Goal: Information Seeking & Learning: Understand process/instructions

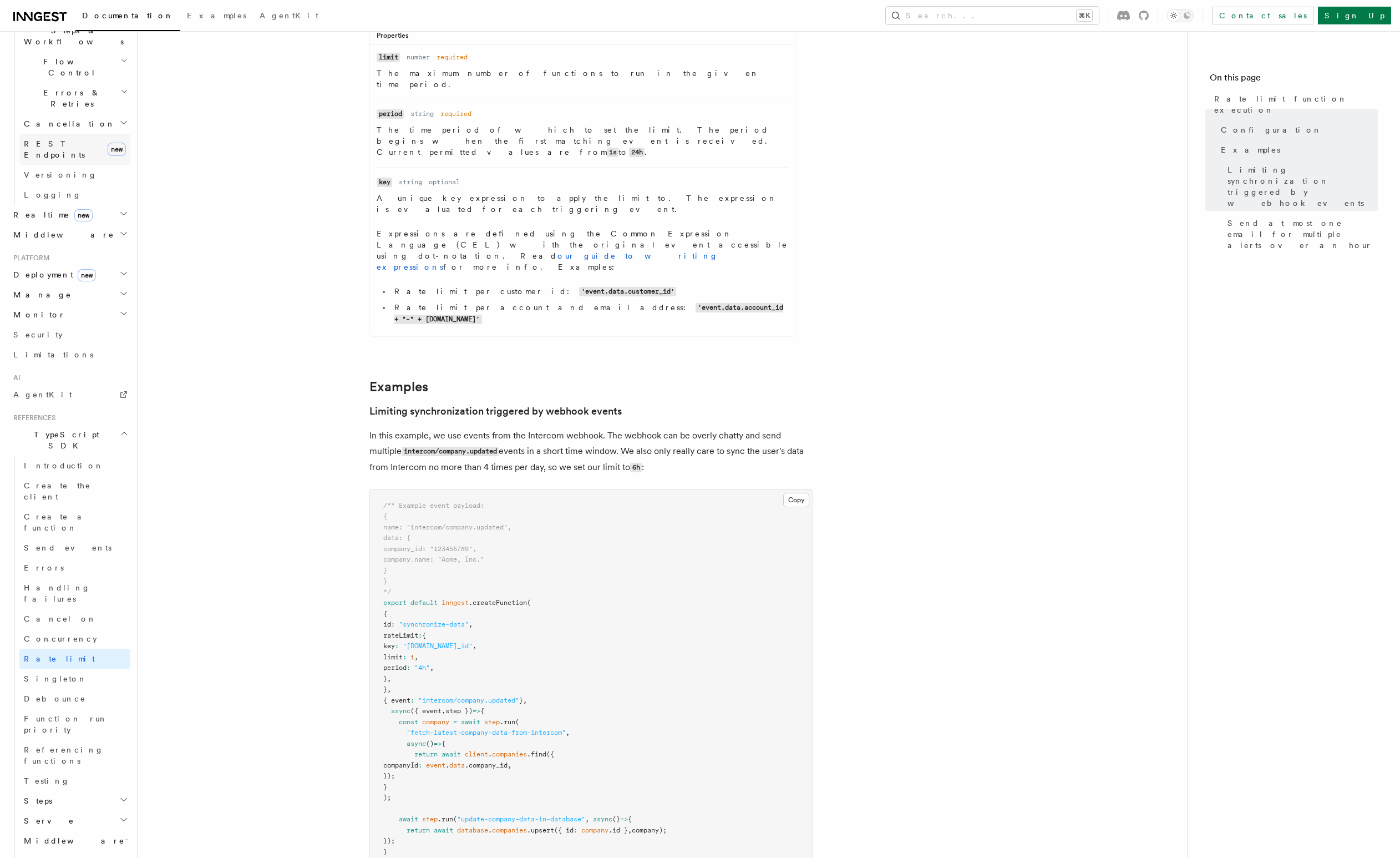
scroll to position [412, 0]
click at [77, 602] on link "Concurrency" at bounding box center [75, 613] width 111 height 20
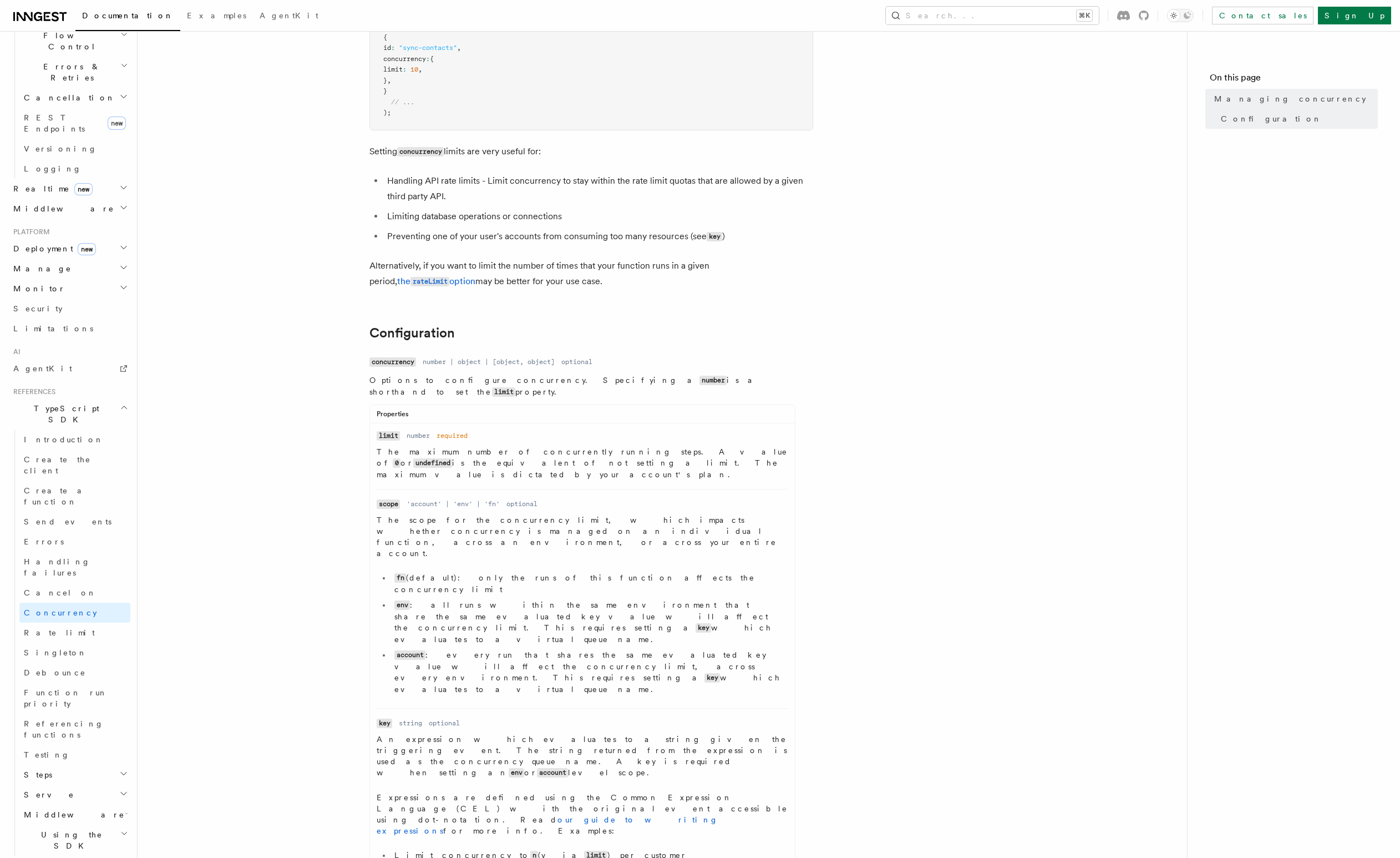
scroll to position [393, 0]
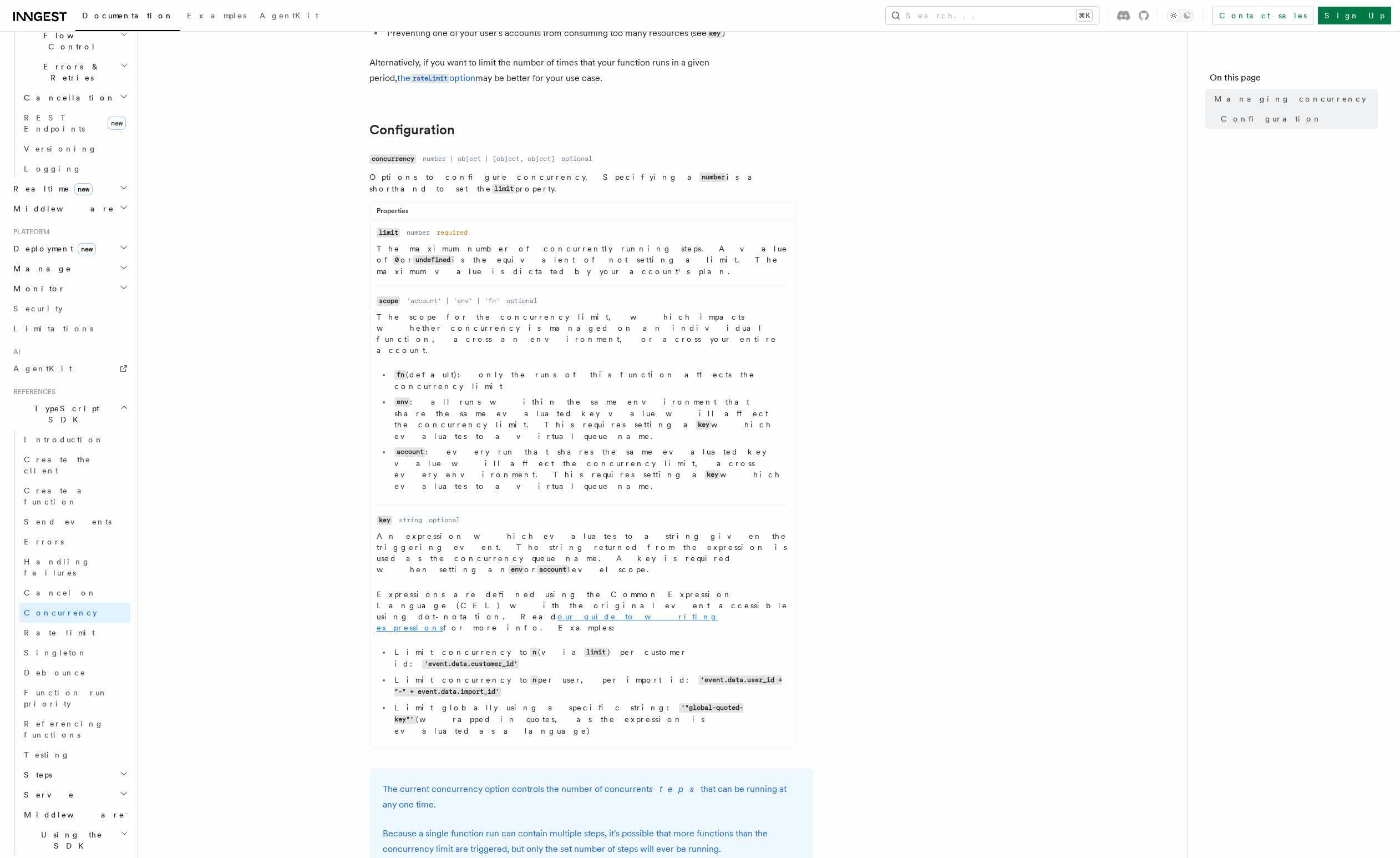
click at [523, 612] on link "our guide to writing expressions" at bounding box center [547, 622] width 342 height 20
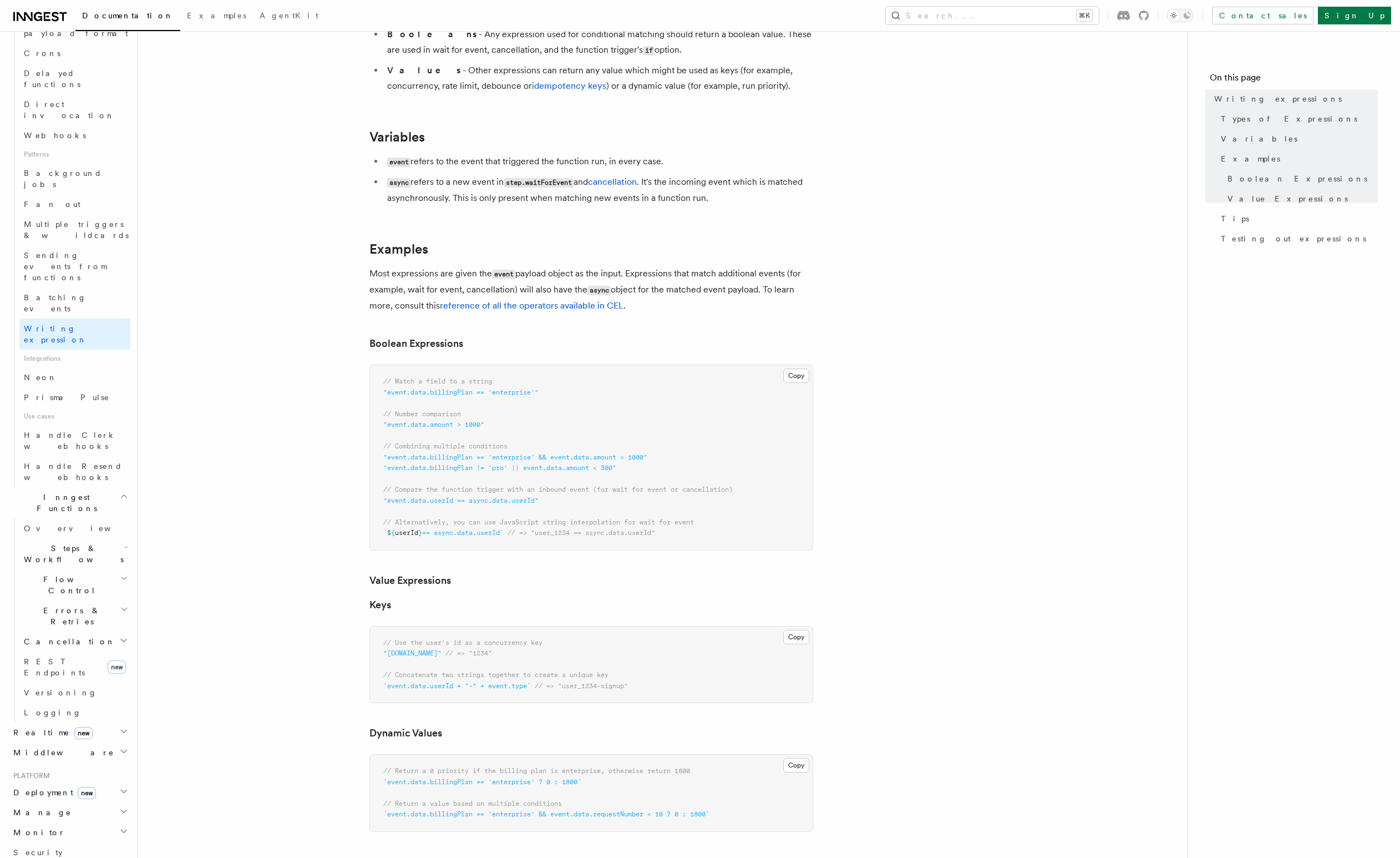
scroll to position [363, 0]
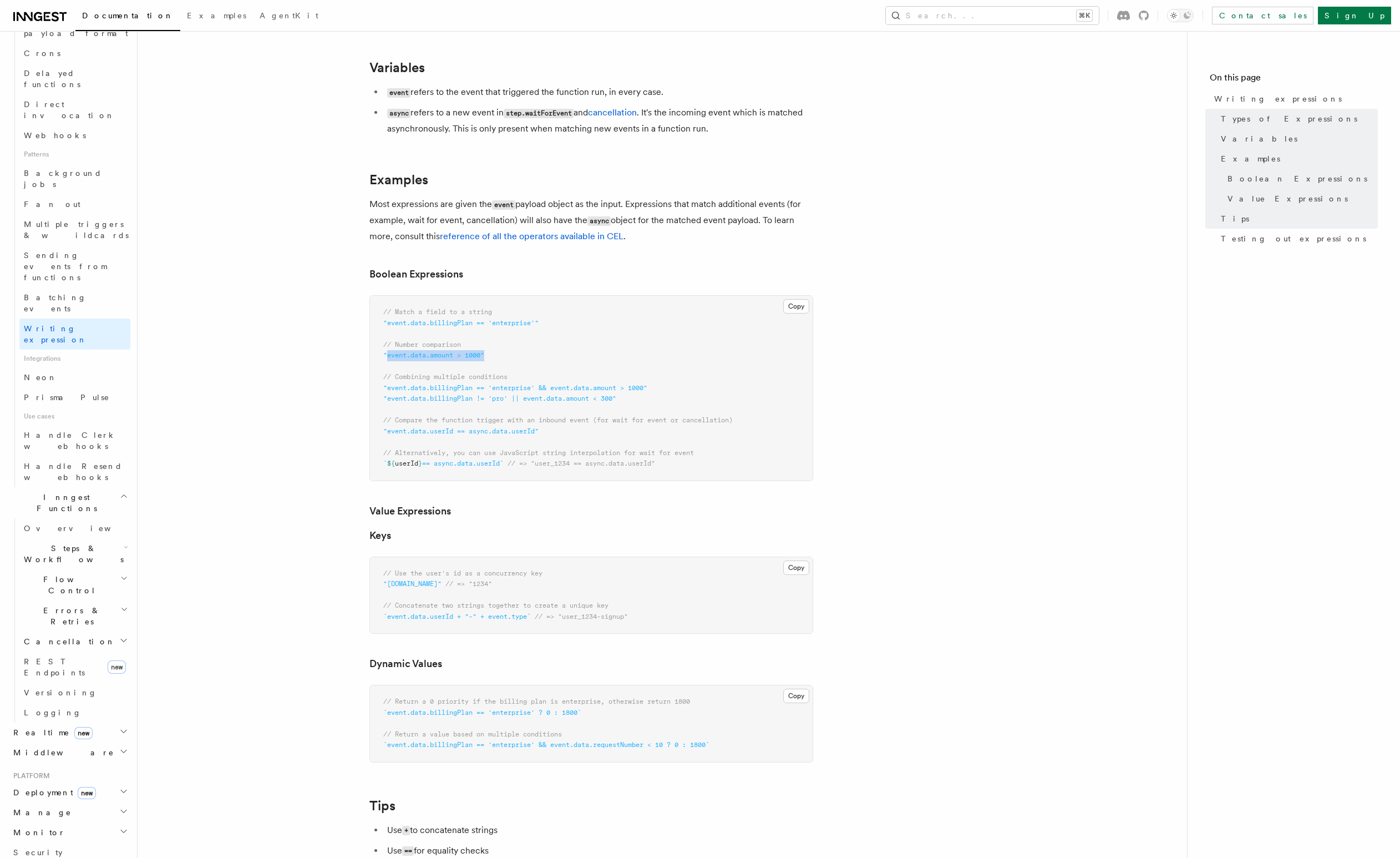
drag, startPoint x: 487, startPoint y: 360, endPoint x: 388, endPoint y: 358, distance: 99.0
click at [388, 358] on pre "// Match a field to a string "event.data.billingPlan == 'enterprise'" // Number…" at bounding box center [591, 387] width 443 height 185
drag, startPoint x: 388, startPoint y: 390, endPoint x: 650, endPoint y: 388, distance: 262.0
click at [647, 388] on span ""event.data.billingPlan == 'enterprise' && event.data.amount > 1000"" at bounding box center [515, 387] width 264 height 8
drag, startPoint x: 649, startPoint y: 400, endPoint x: 390, endPoint y: 392, distance: 259.1
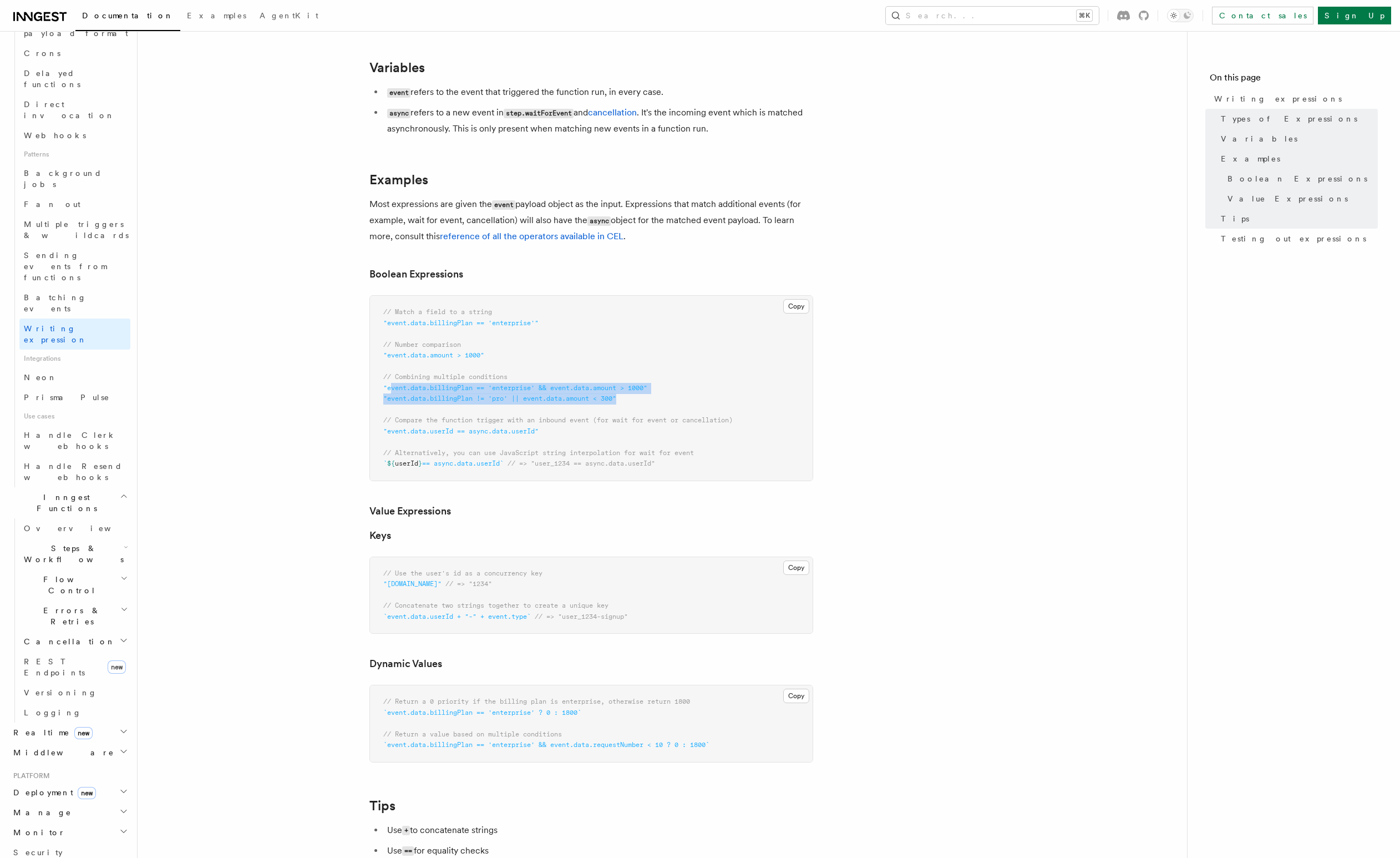
click at [390, 392] on pre "// Match a field to a string "event.data.billingPlan == 'enterprise'" // Number…" at bounding box center [591, 387] width 443 height 185
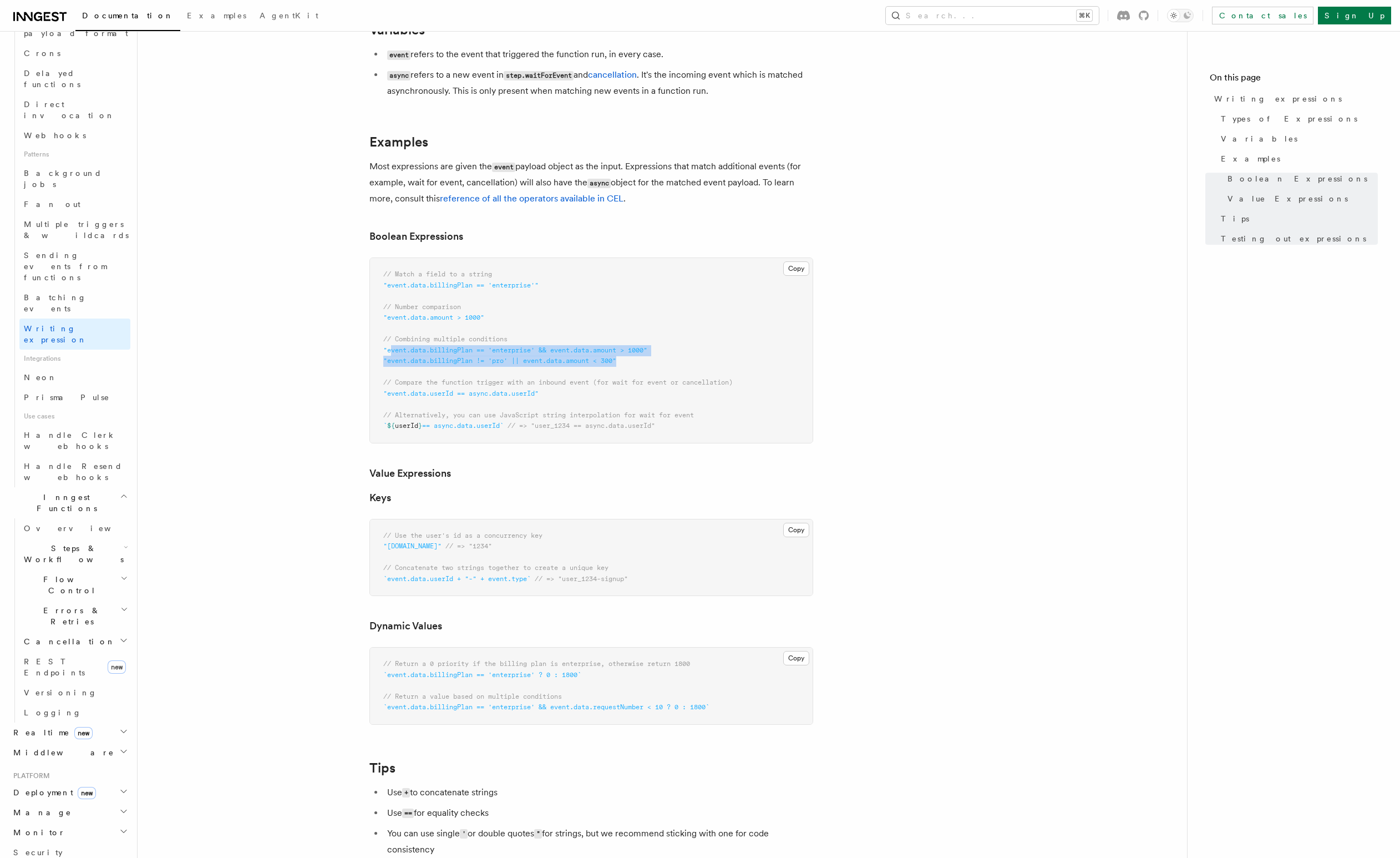
scroll to position [252, 0]
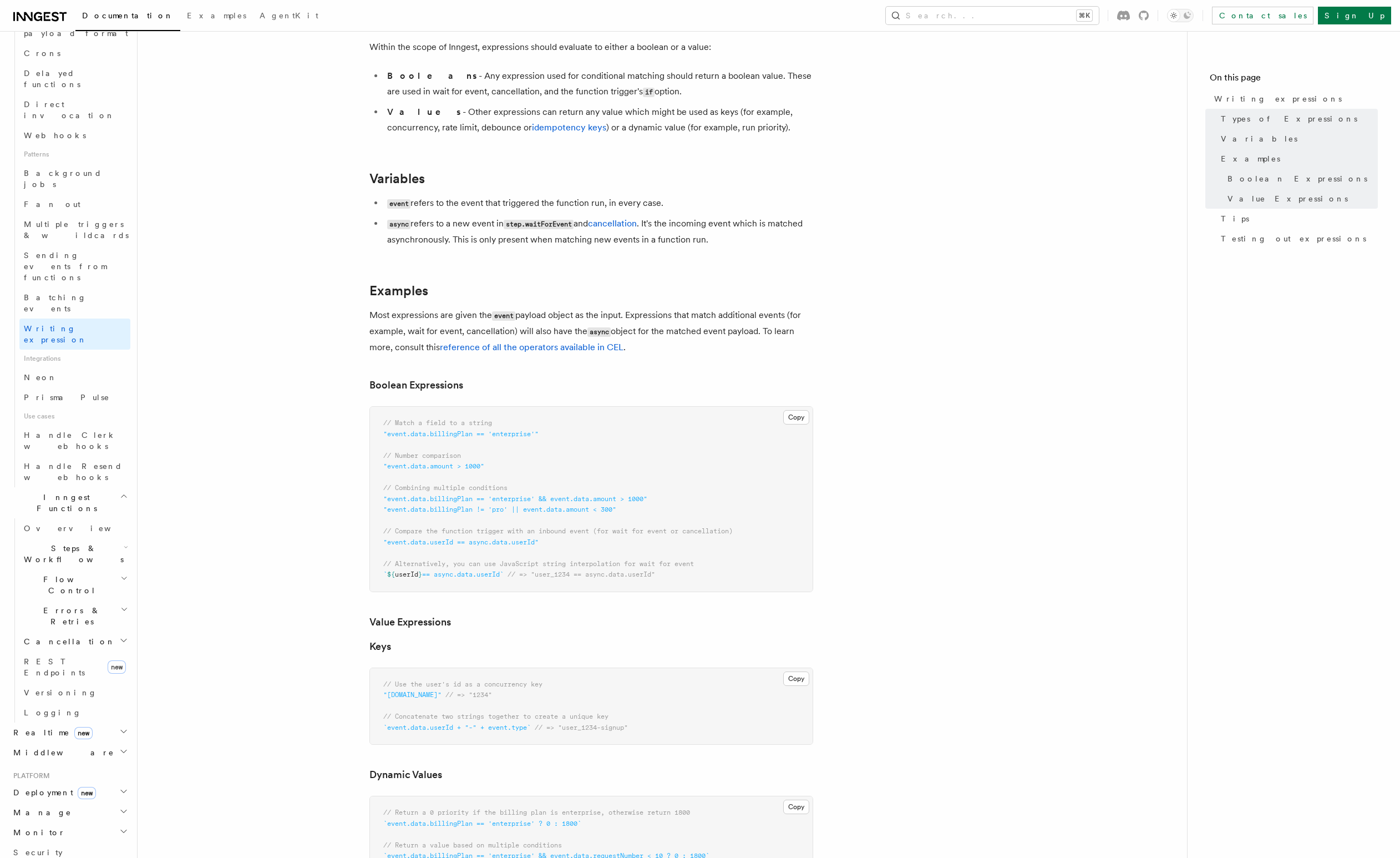
click at [397, 405] on article "Features Events & Triggers Writing expressions Expressions are used in a number…" at bounding box center [662, 647] width 1014 height 1700
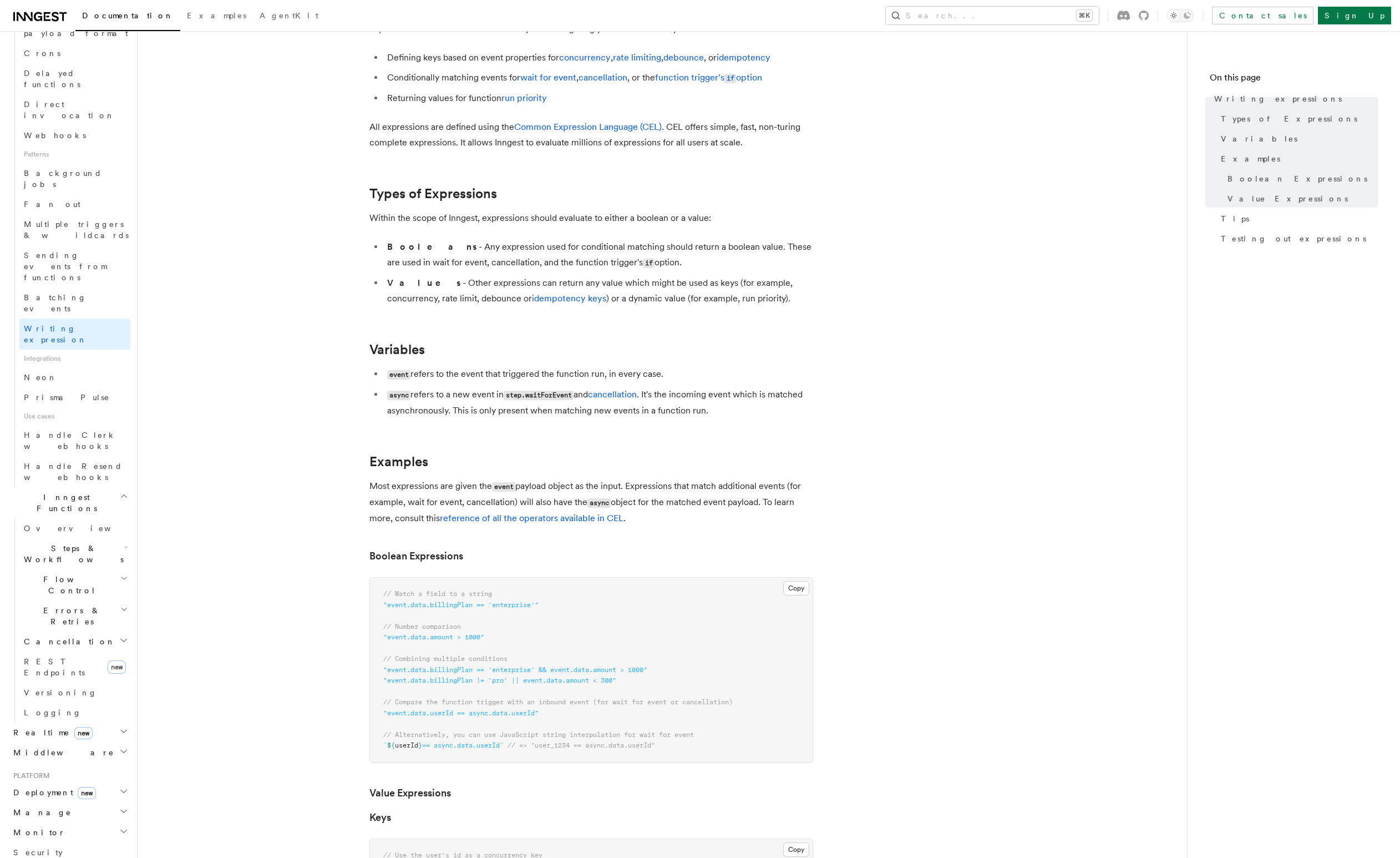
scroll to position [0, 0]
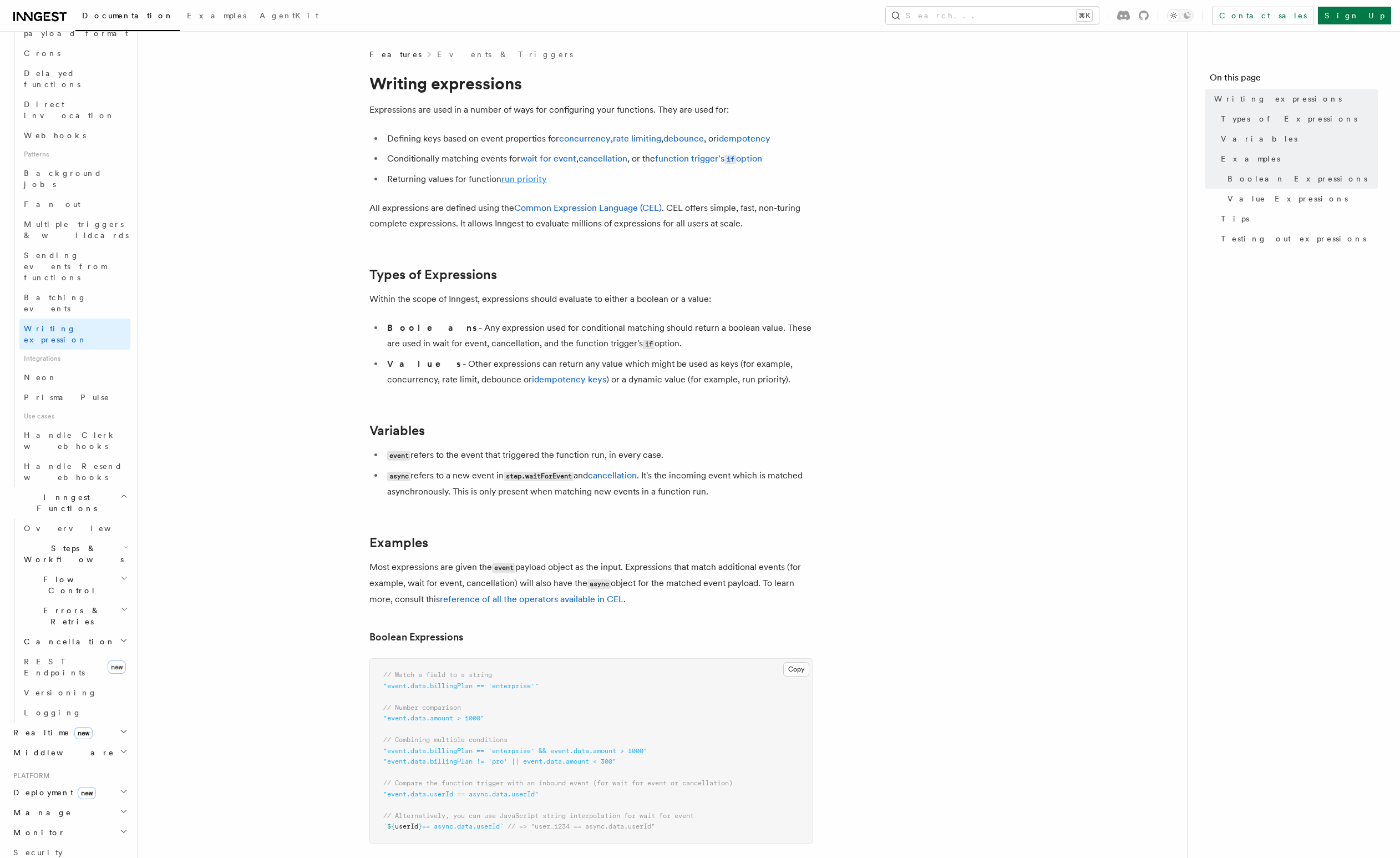
click at [529, 181] on link "run priority" at bounding box center [524, 179] width 46 height 11
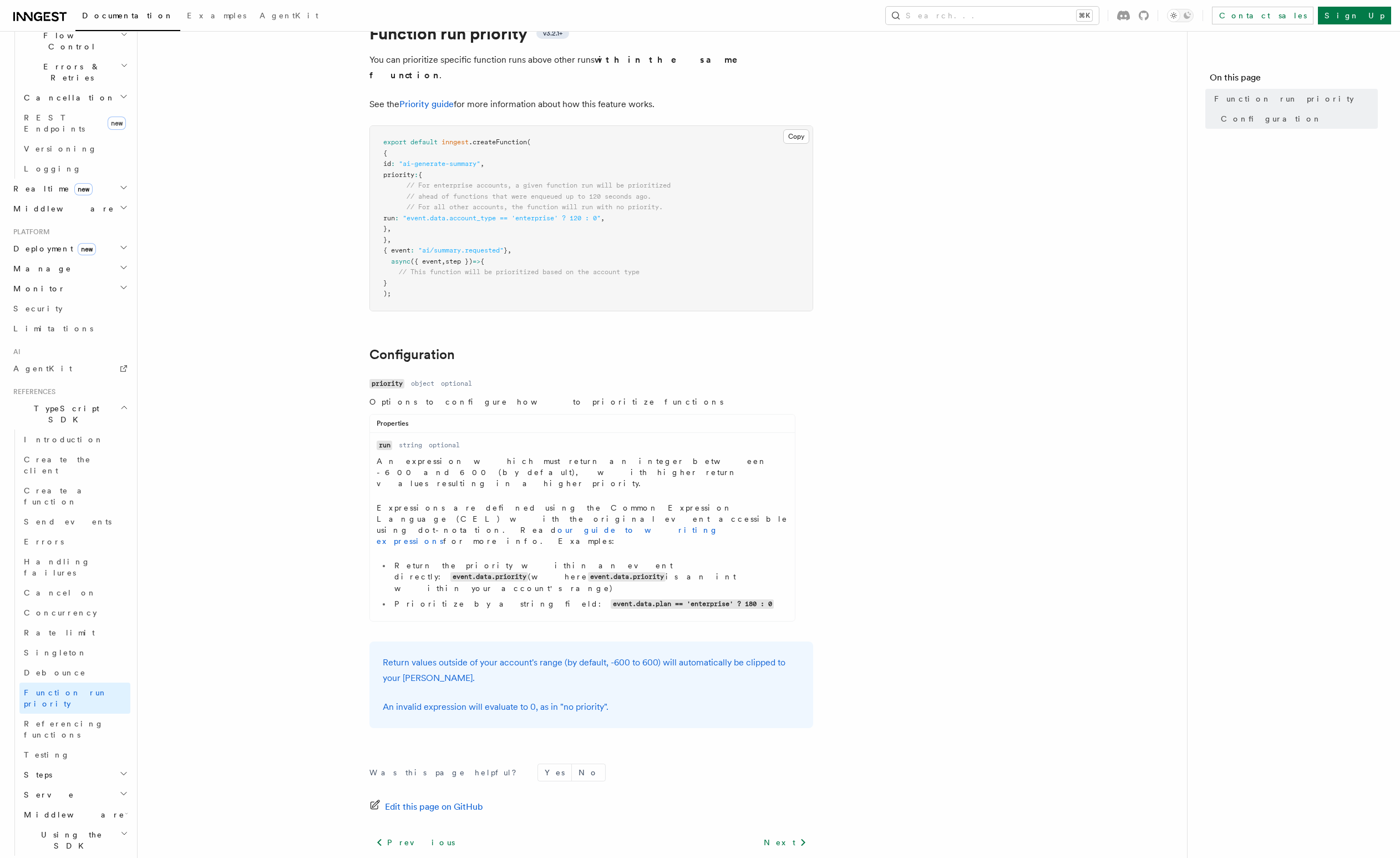
scroll to position [80, 0]
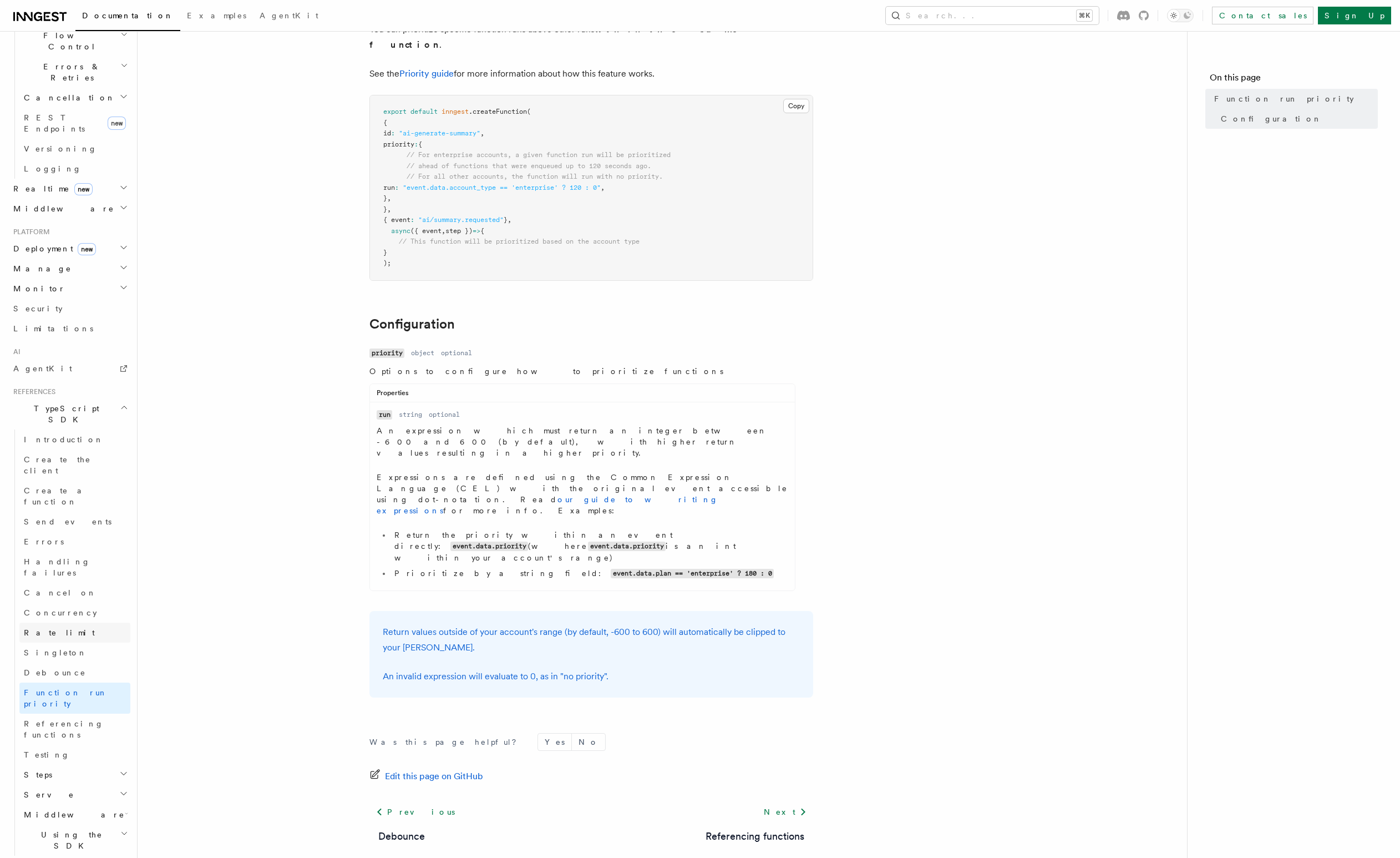
click at [83, 623] on link "Rate limit" at bounding box center [75, 633] width 111 height 20
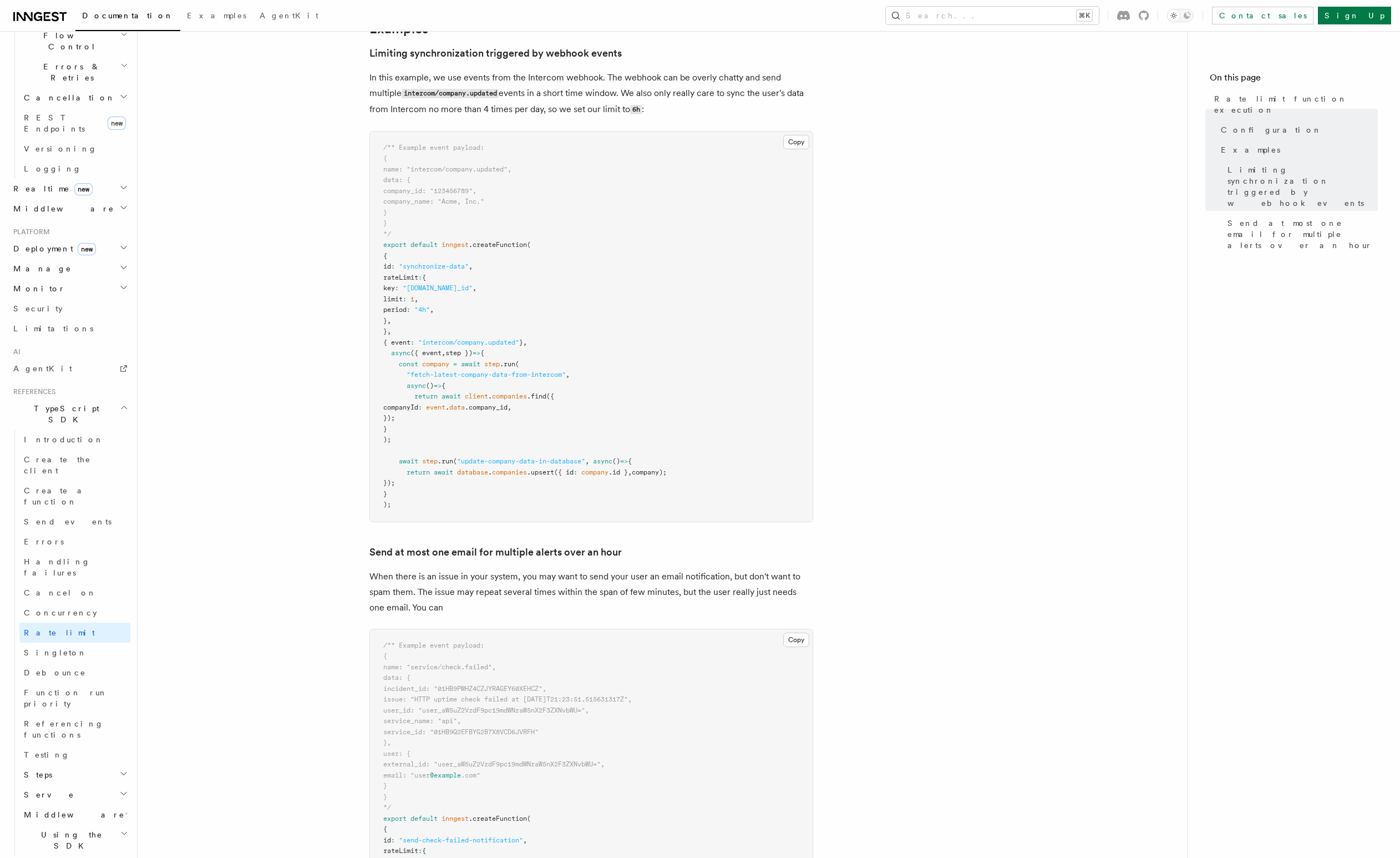
scroll to position [1005, 0]
